Goal: Task Accomplishment & Management: Manage account settings

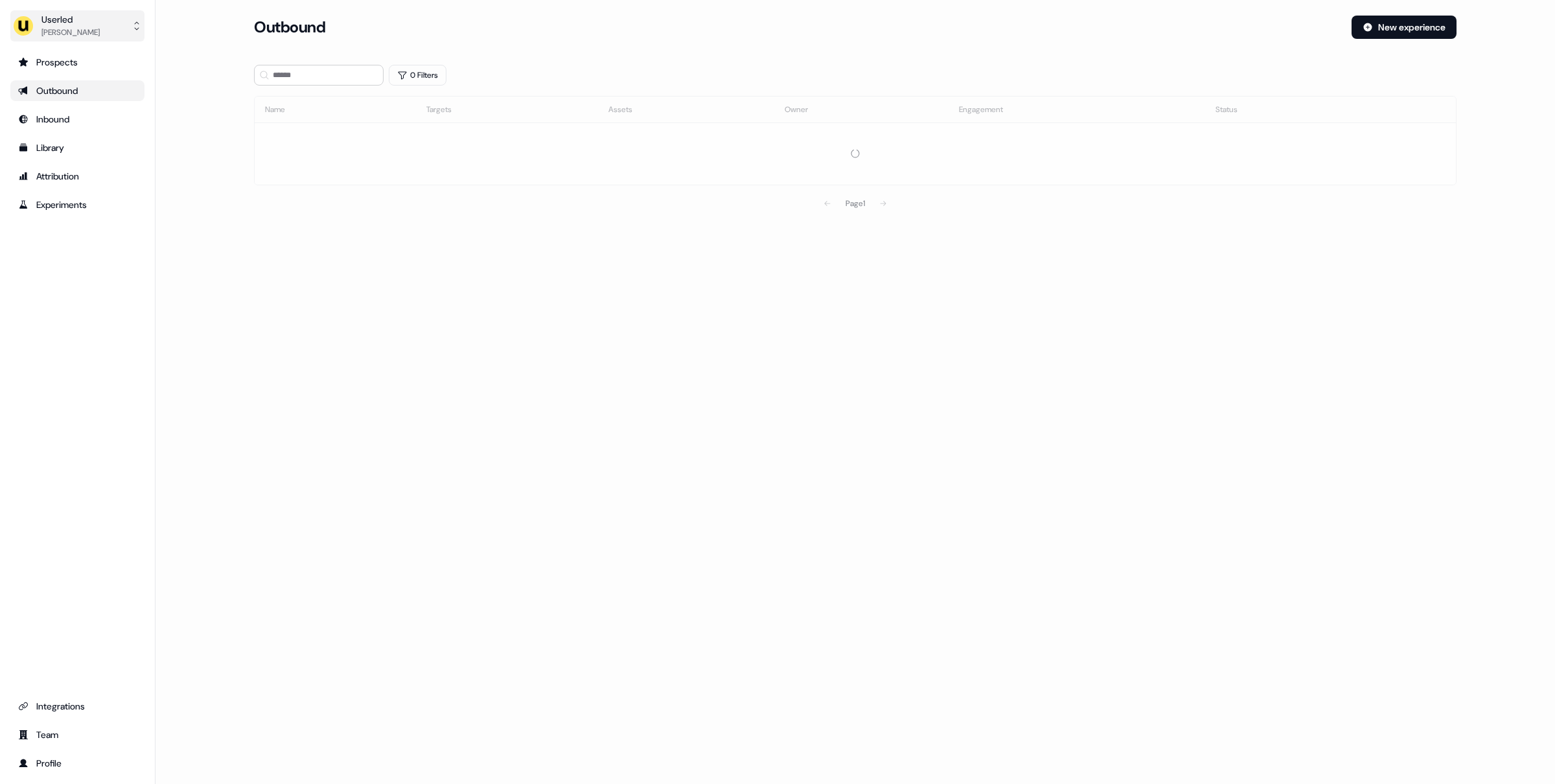
click at [110, 26] on button "Userled [PERSON_NAME]" at bounding box center [77, 26] width 134 height 31
click at [105, 65] on div "Impersonate (Admin)" at bounding box center [77, 60] width 123 height 23
click at [344, 95] on div "Select org" at bounding box center [308, 90] width 97 height 13
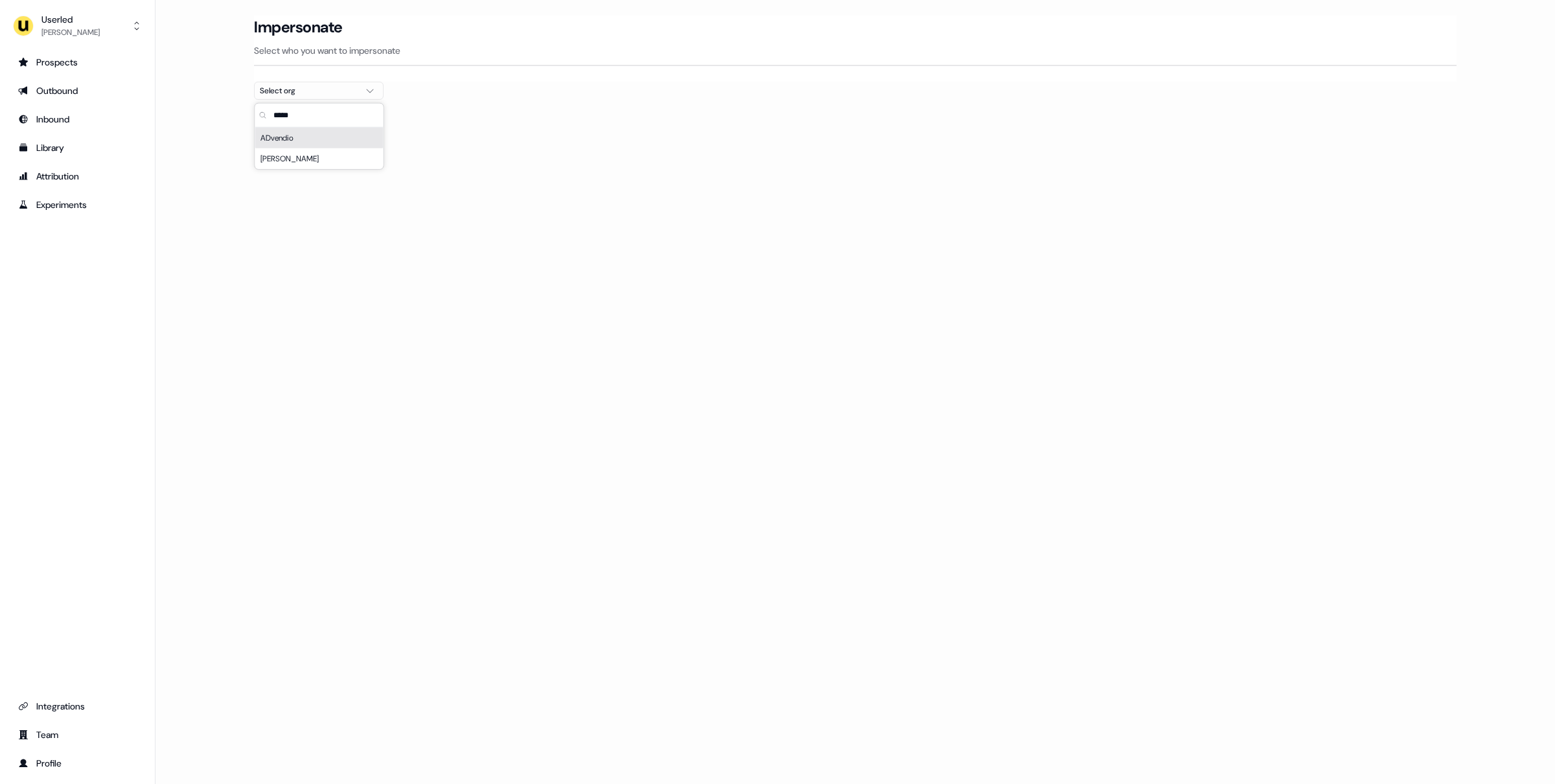
type input "*****"
click at [336, 140] on div "ADvendio" at bounding box center [319, 138] width 128 height 21
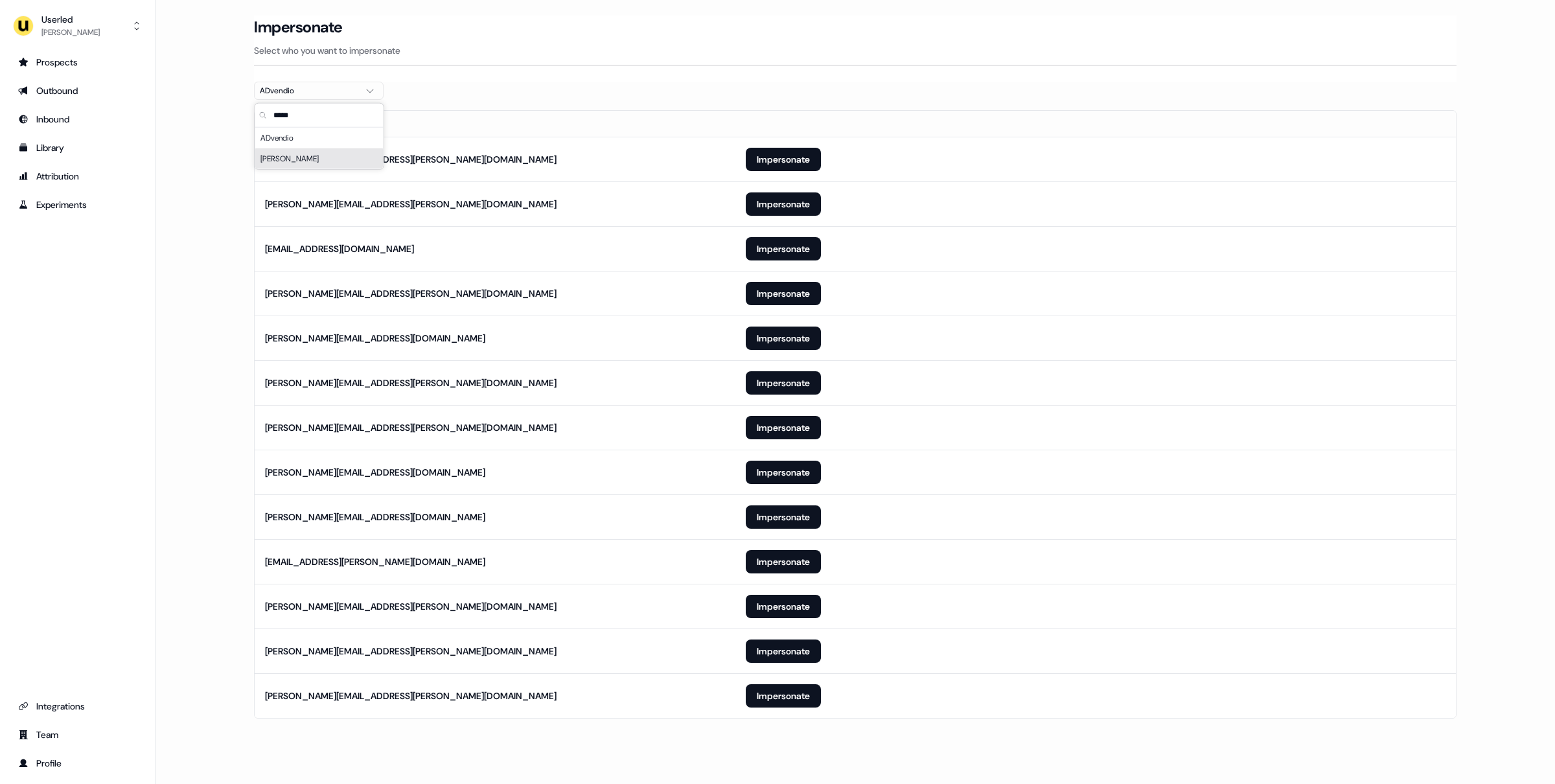
click at [569, 116] on th "Email" at bounding box center [495, 124] width 481 height 26
click at [777, 654] on button "Impersonate" at bounding box center [784, 651] width 75 height 23
